Goal: Transaction & Acquisition: Register for event/course

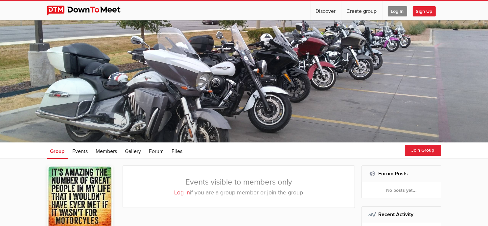
click at [395, 11] on span "Log In" at bounding box center [397, 11] width 19 height 10
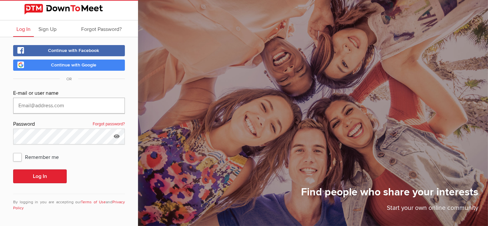
type input "jrossbach2@gmail.com"
click at [17, 153] on span "Remember me" at bounding box center [39, 157] width 52 height 12
click at [13, 151] on input "Remember me" at bounding box center [13, 151] width 0 height 0
checkbox input "true"
click at [36, 169] on button "Log In" at bounding box center [40, 176] width 54 height 14
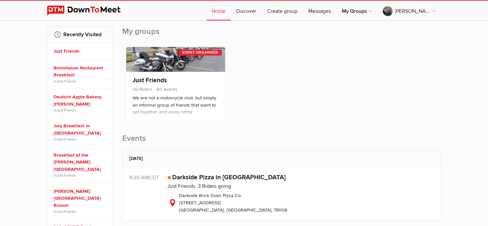
scroll to position [99, 0]
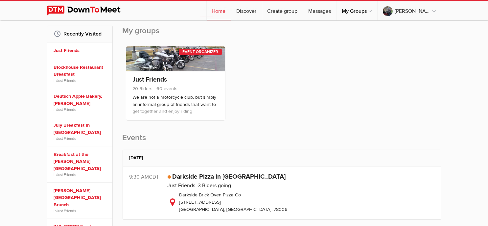
click at [181, 176] on link "Darkside Pizza in Boerne" at bounding box center [229, 177] width 113 height 8
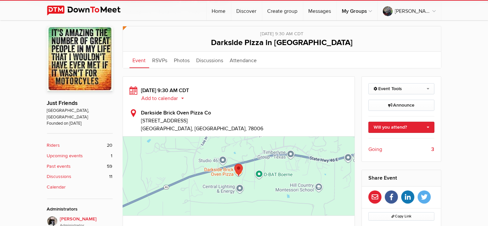
scroll to position [164, 0]
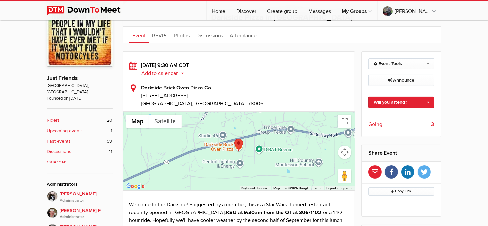
click at [376, 123] on span "Going" at bounding box center [375, 124] width 14 height 8
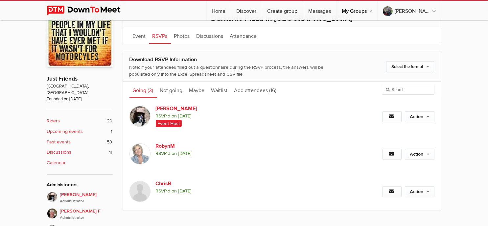
scroll to position [175, 0]
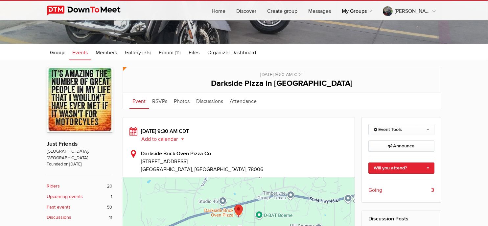
scroll to position [131, 0]
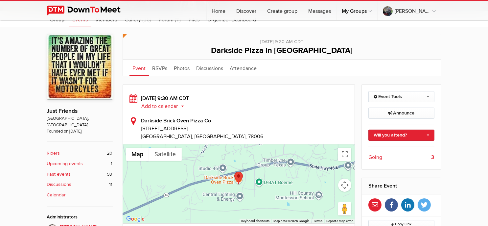
click at [166, 105] on button "Add to calendar" at bounding box center [165, 106] width 48 height 6
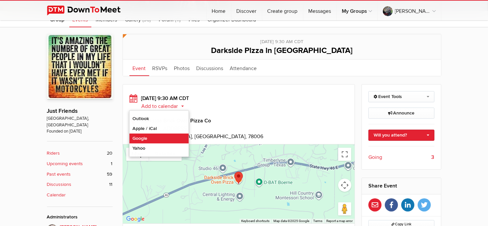
click at [155, 135] on link "Google" at bounding box center [158, 138] width 59 height 10
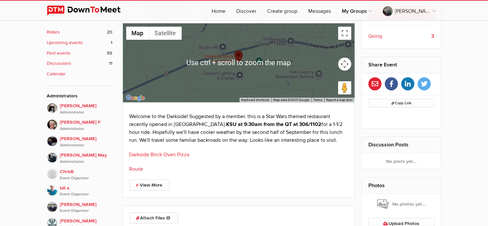
scroll to position [263, 0]
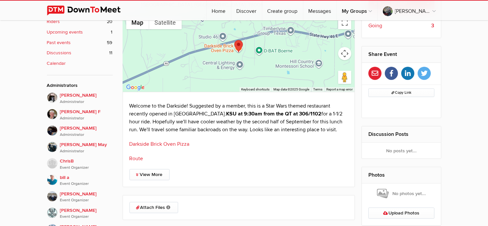
click at [168, 142] on link "Darkside Brick Oven Pizza" at bounding box center [159, 144] width 60 height 7
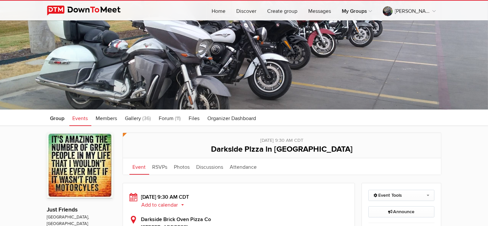
scroll to position [0, 0]
